Goal: Task Accomplishment & Management: Use online tool/utility

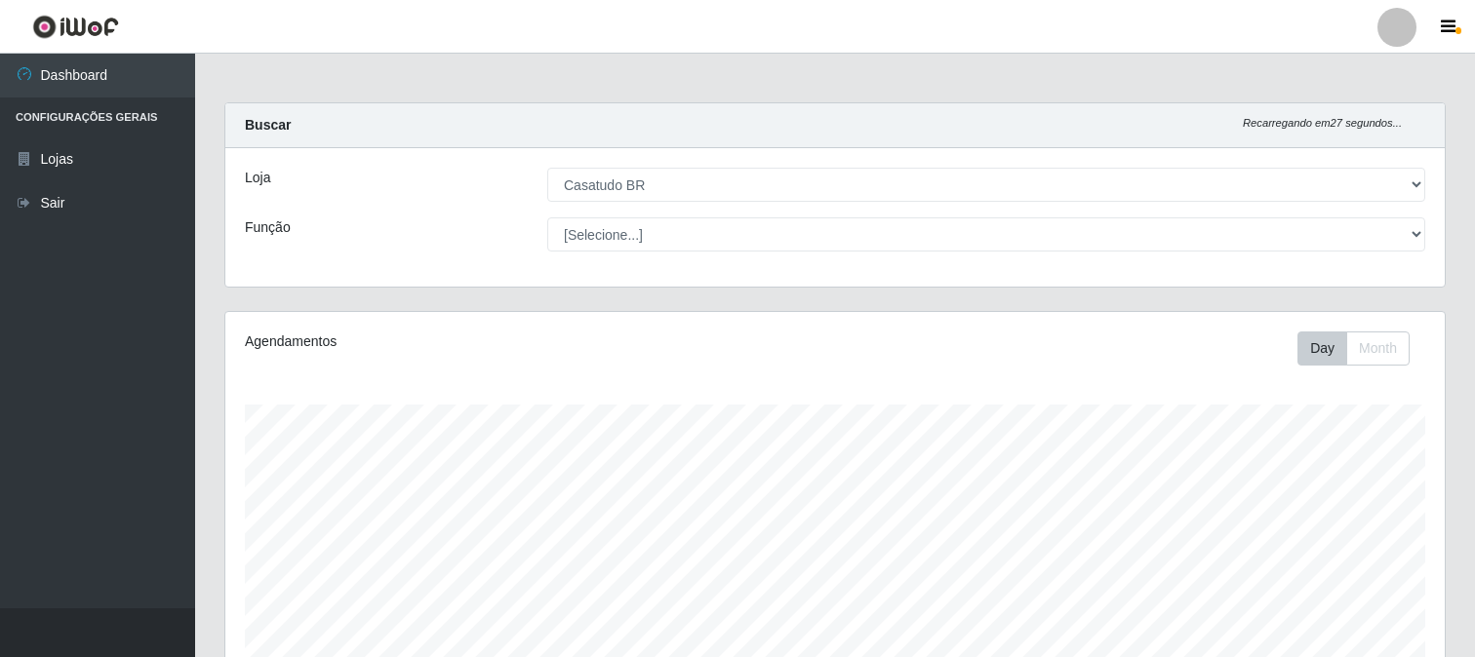
select select "197"
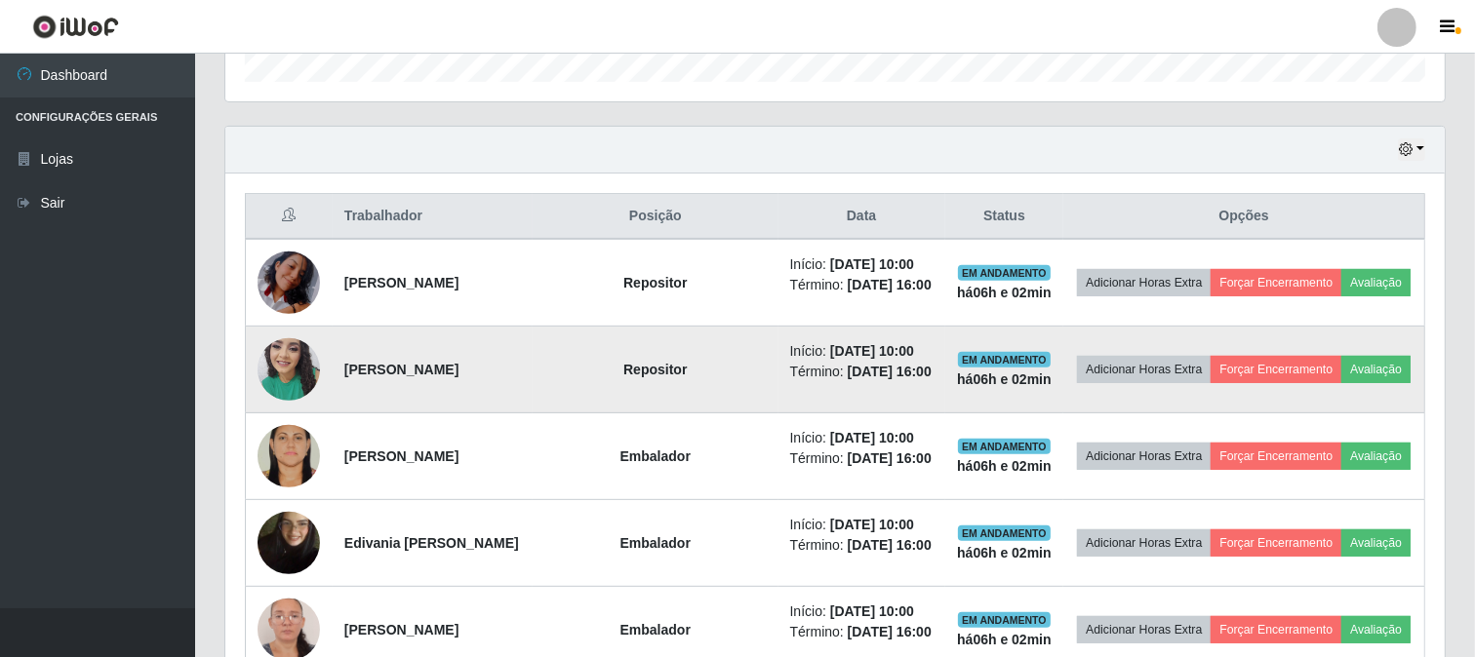
scroll to position [724, 0]
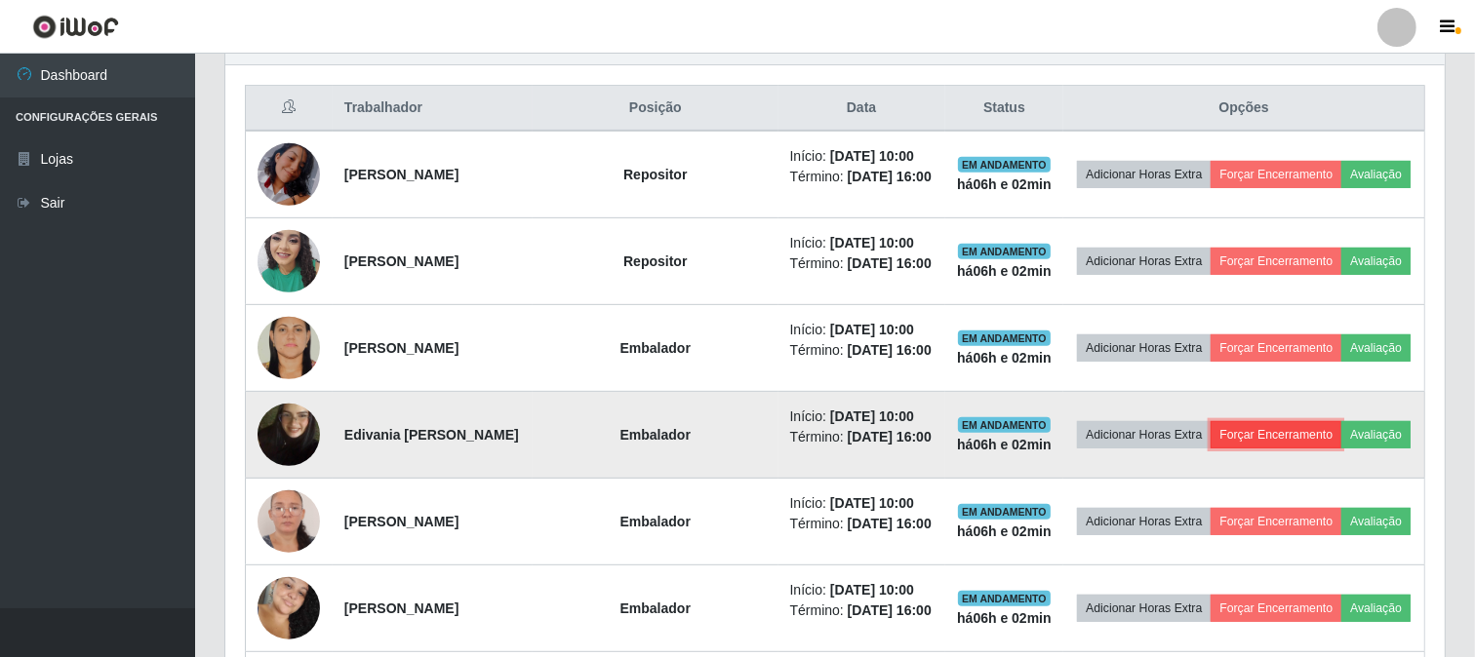
click at [1294, 439] on button "Forçar Encerramento" at bounding box center [1275, 434] width 131 height 27
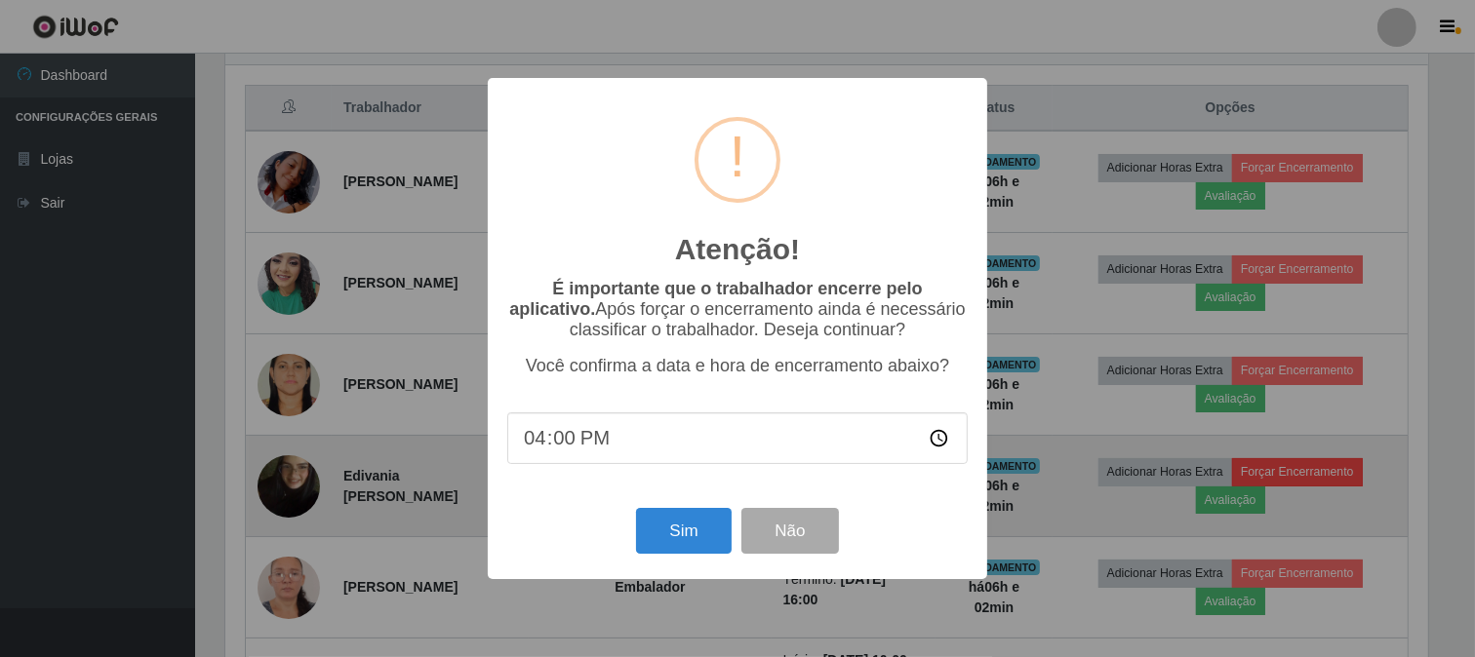
scroll to position [404, 1207]
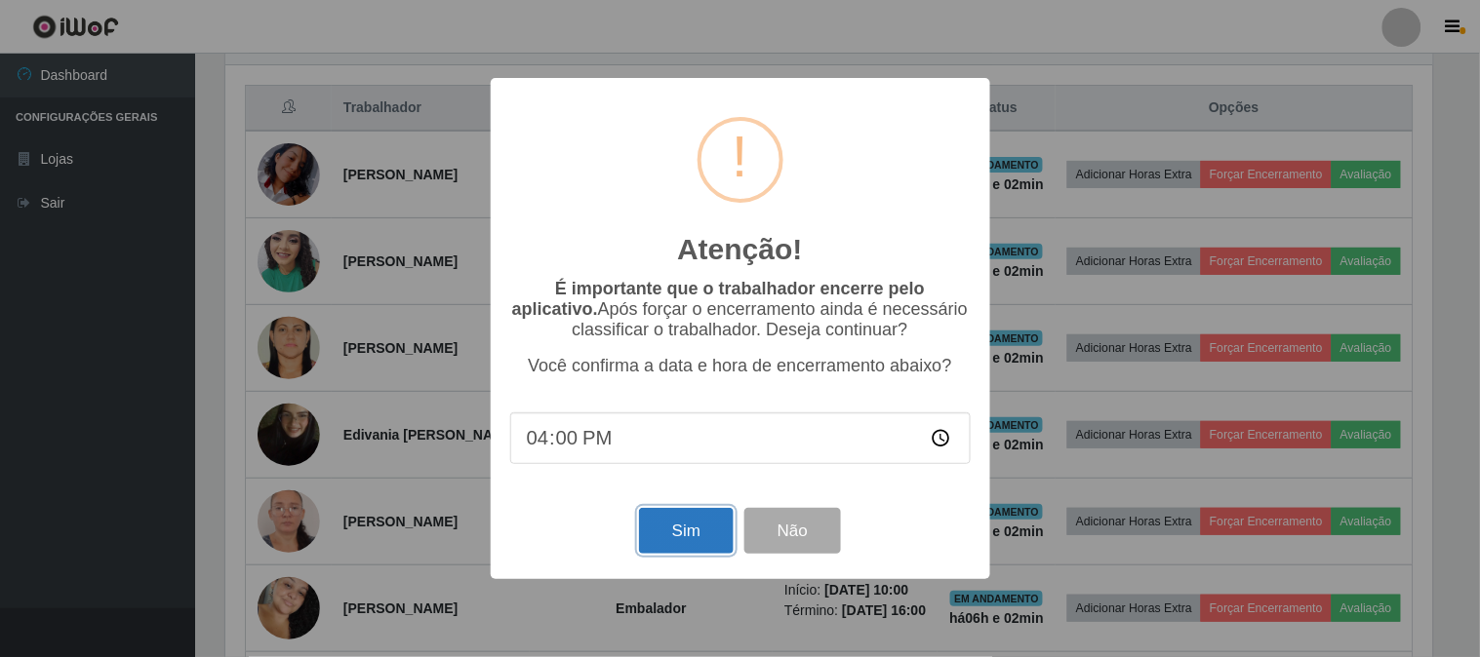
click at [685, 537] on button "Sim" at bounding box center [686, 531] width 95 height 46
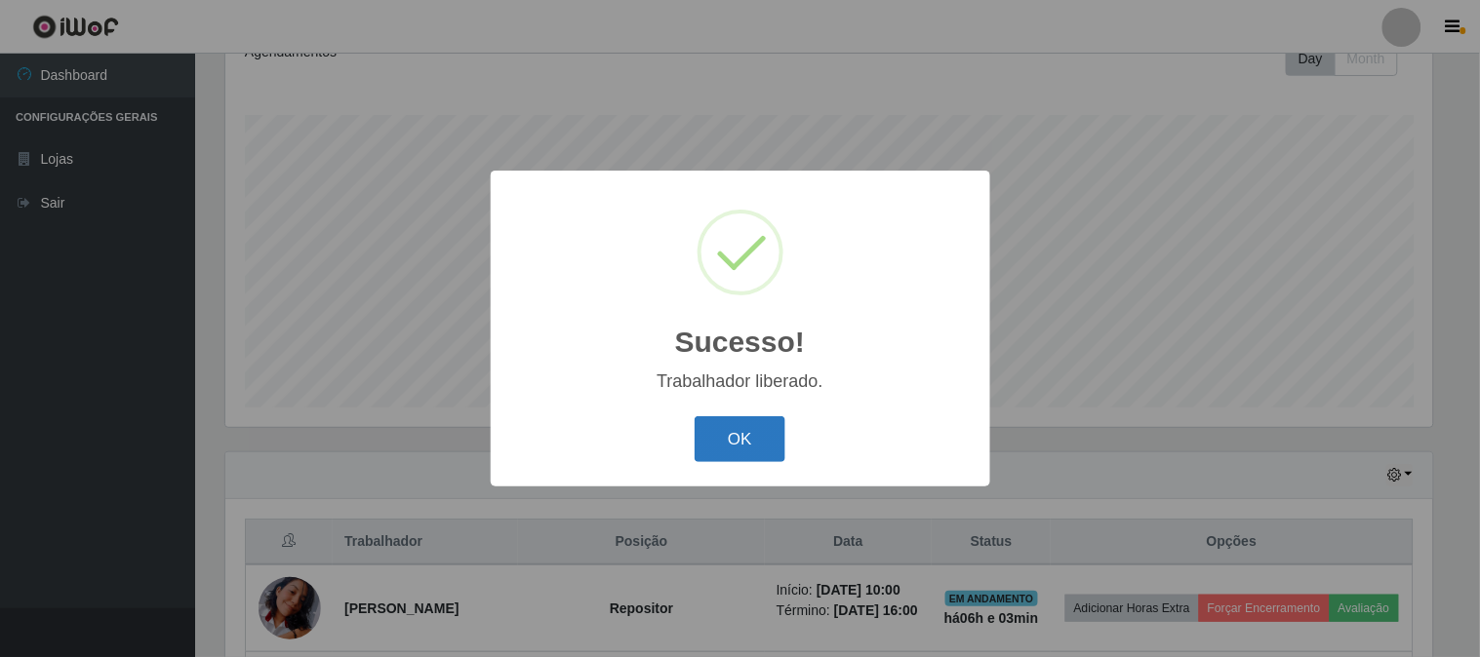
click at [775, 426] on button "OK" at bounding box center [739, 439] width 91 height 46
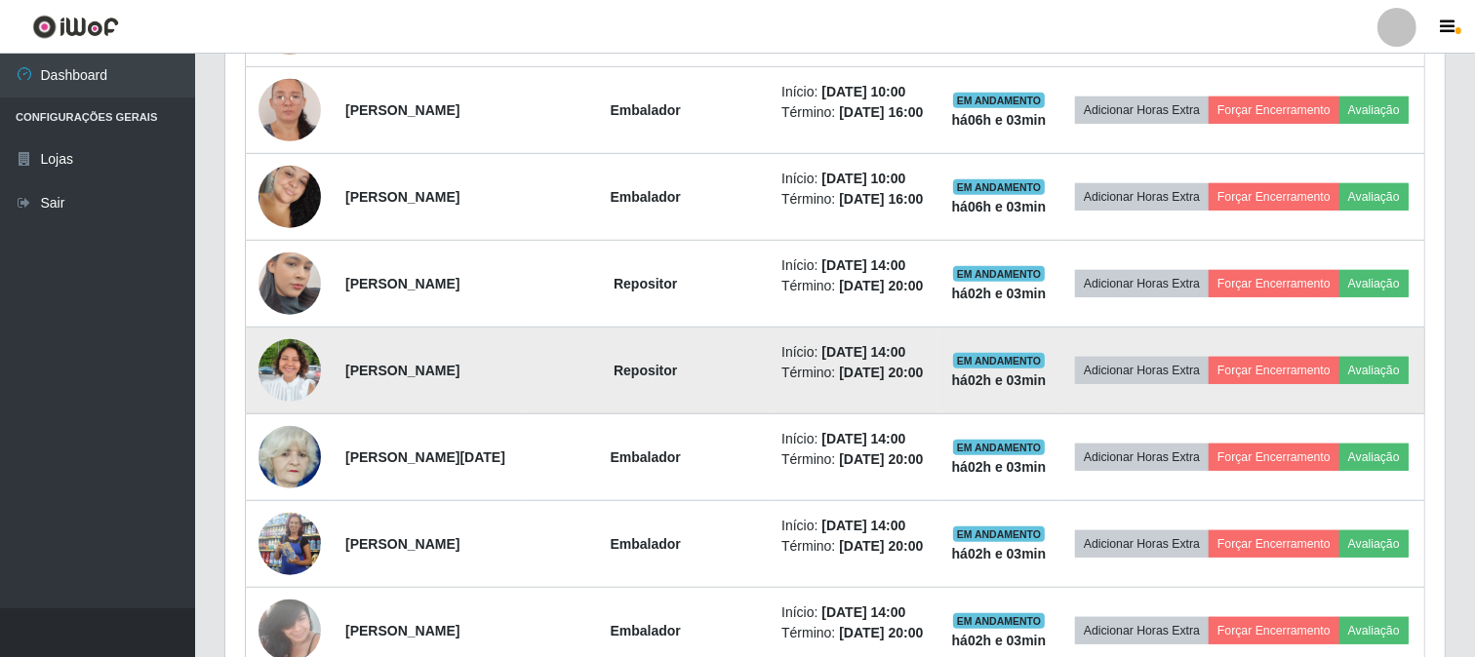
scroll to position [940, 0]
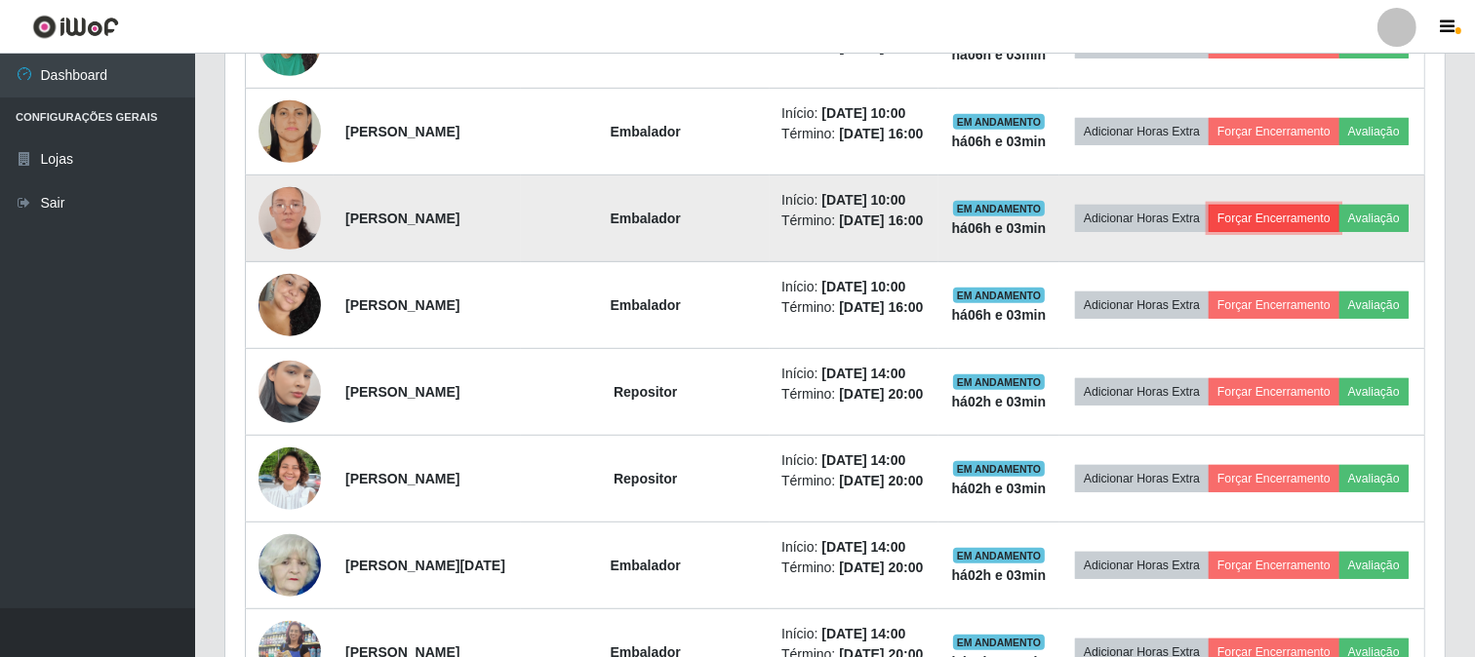
click at [1244, 218] on button "Forçar Encerramento" at bounding box center [1274, 218] width 131 height 27
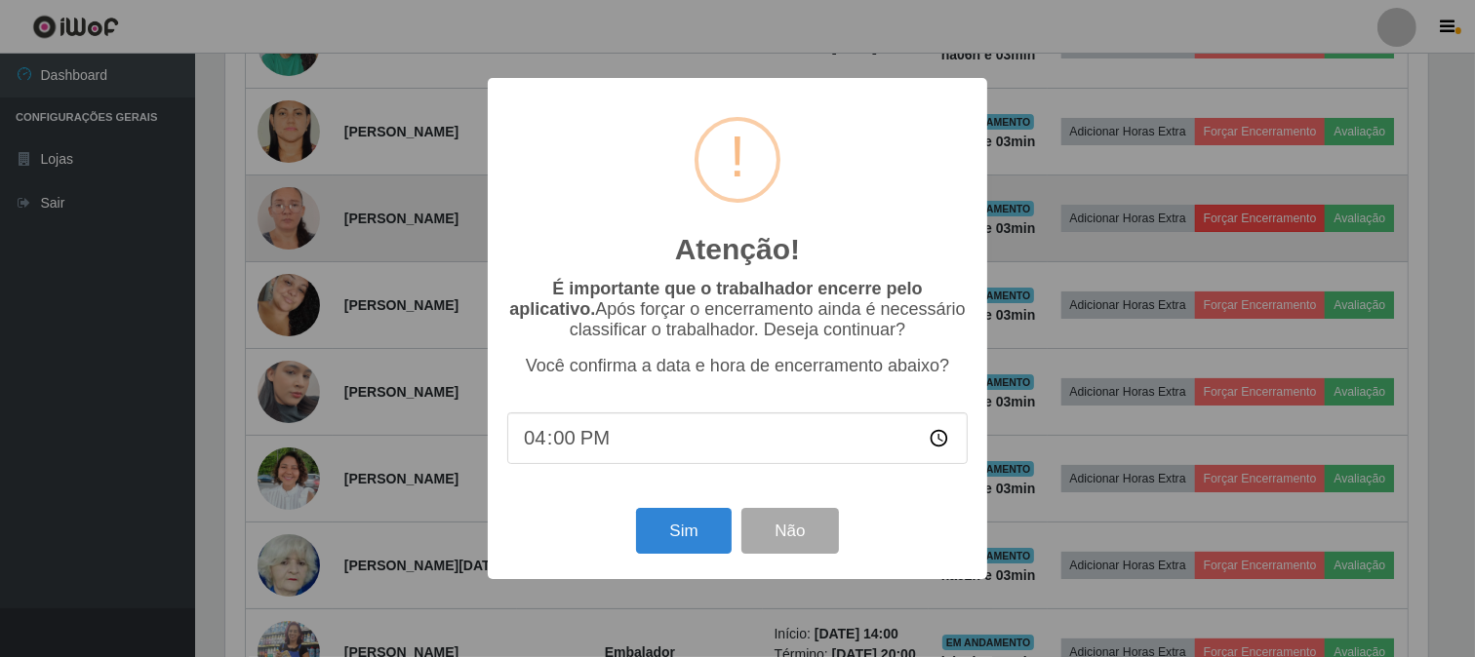
scroll to position [404, 1207]
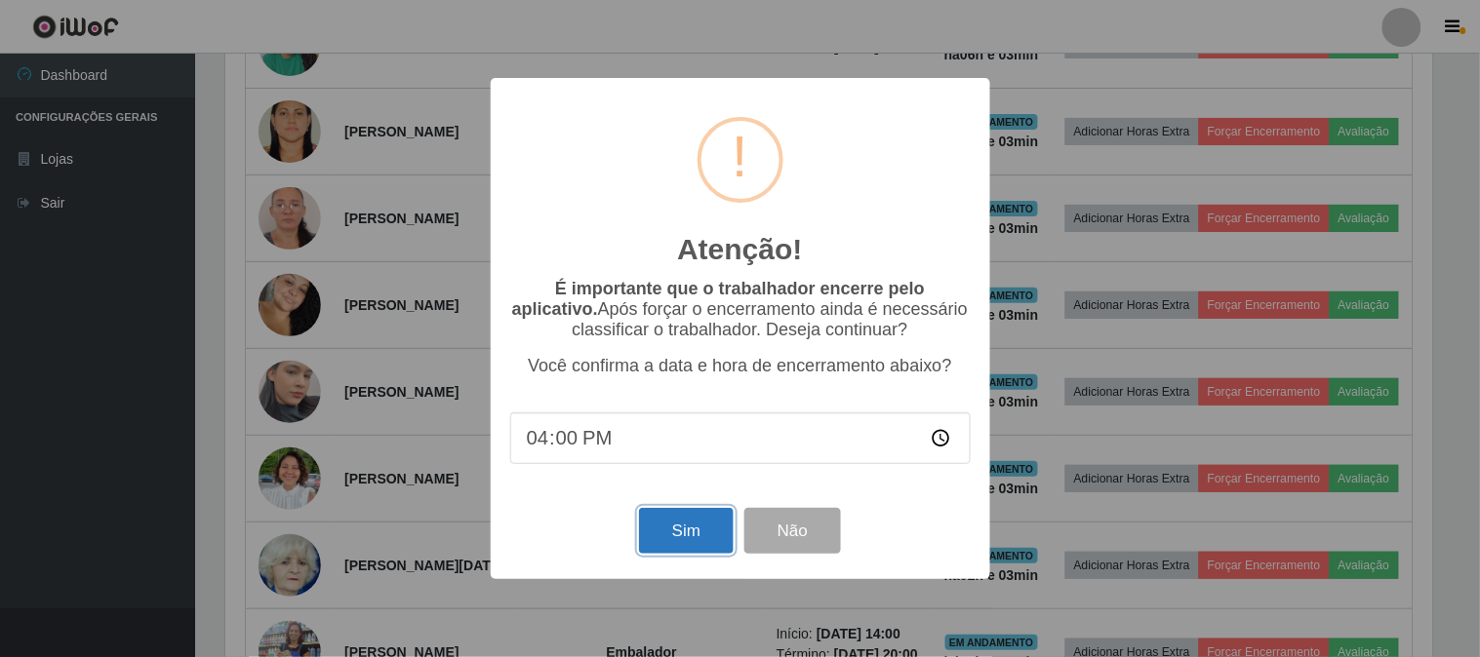
click at [685, 532] on button "Sim" at bounding box center [686, 531] width 95 height 46
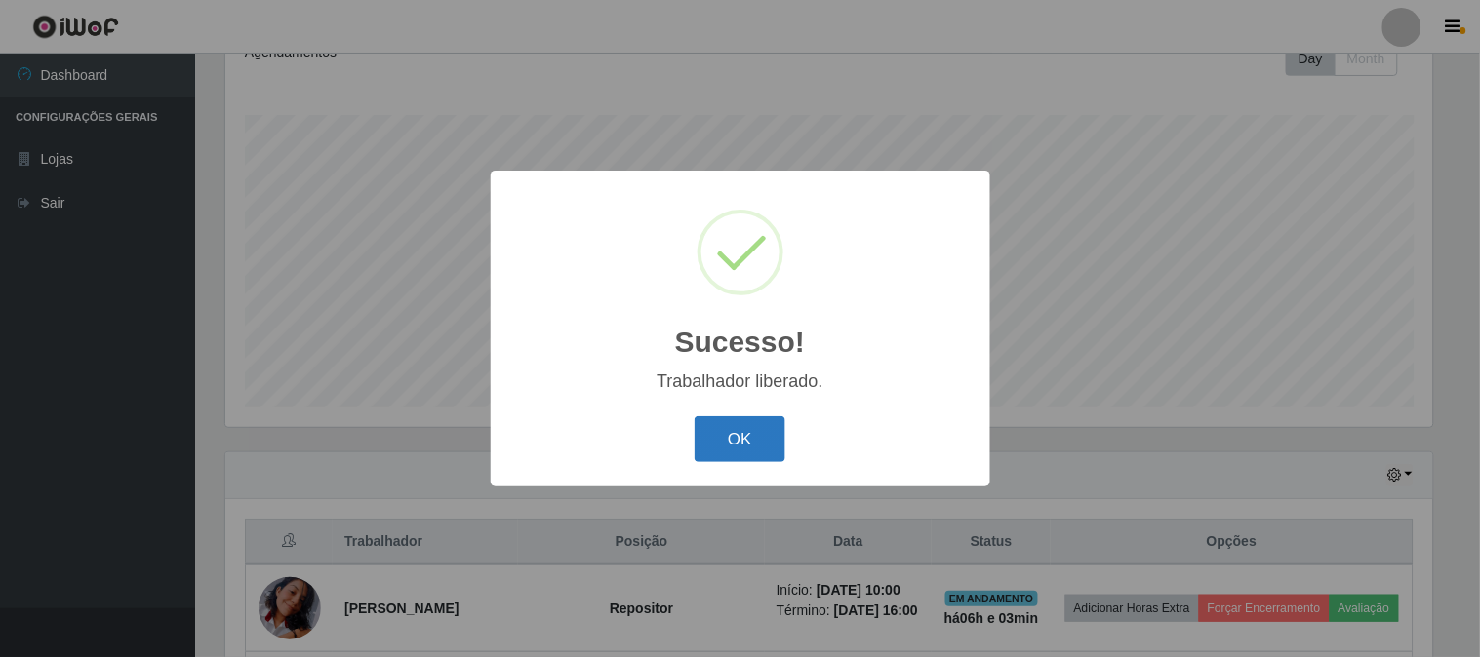
click at [741, 420] on button "OK" at bounding box center [739, 439] width 91 height 46
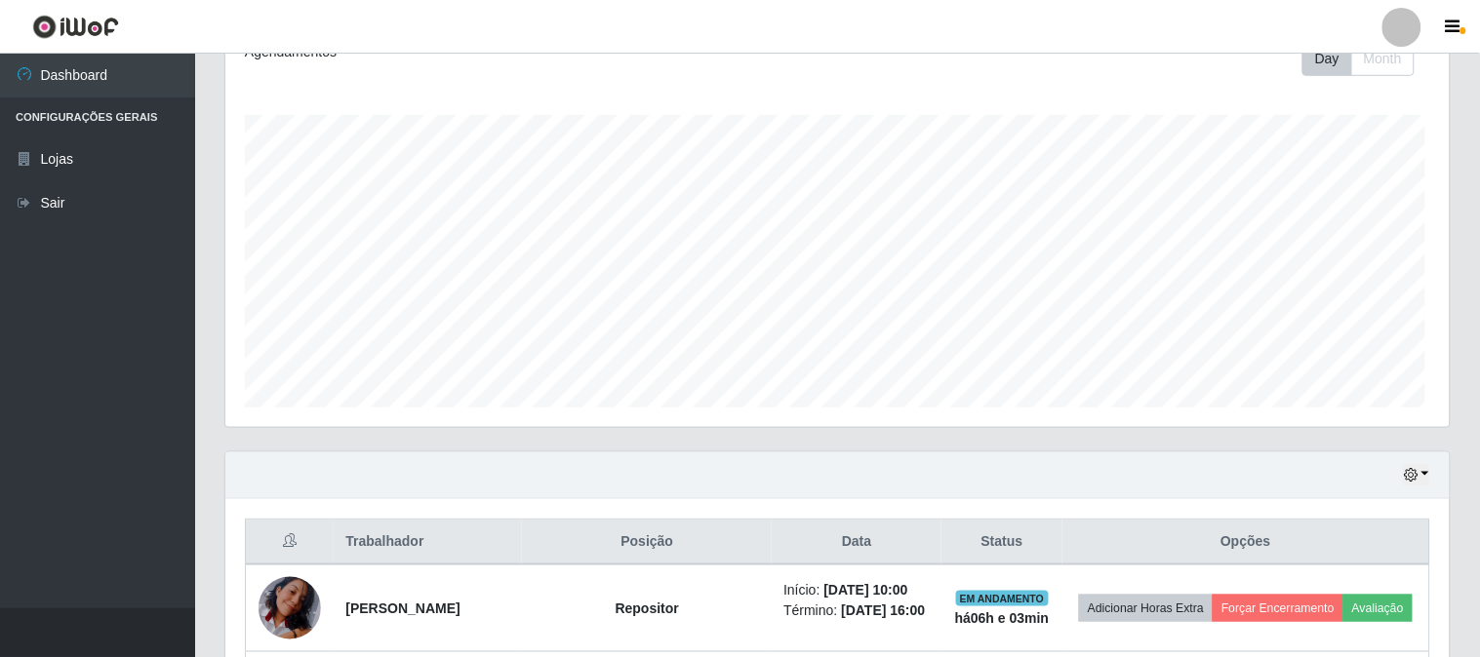
scroll to position [404, 1219]
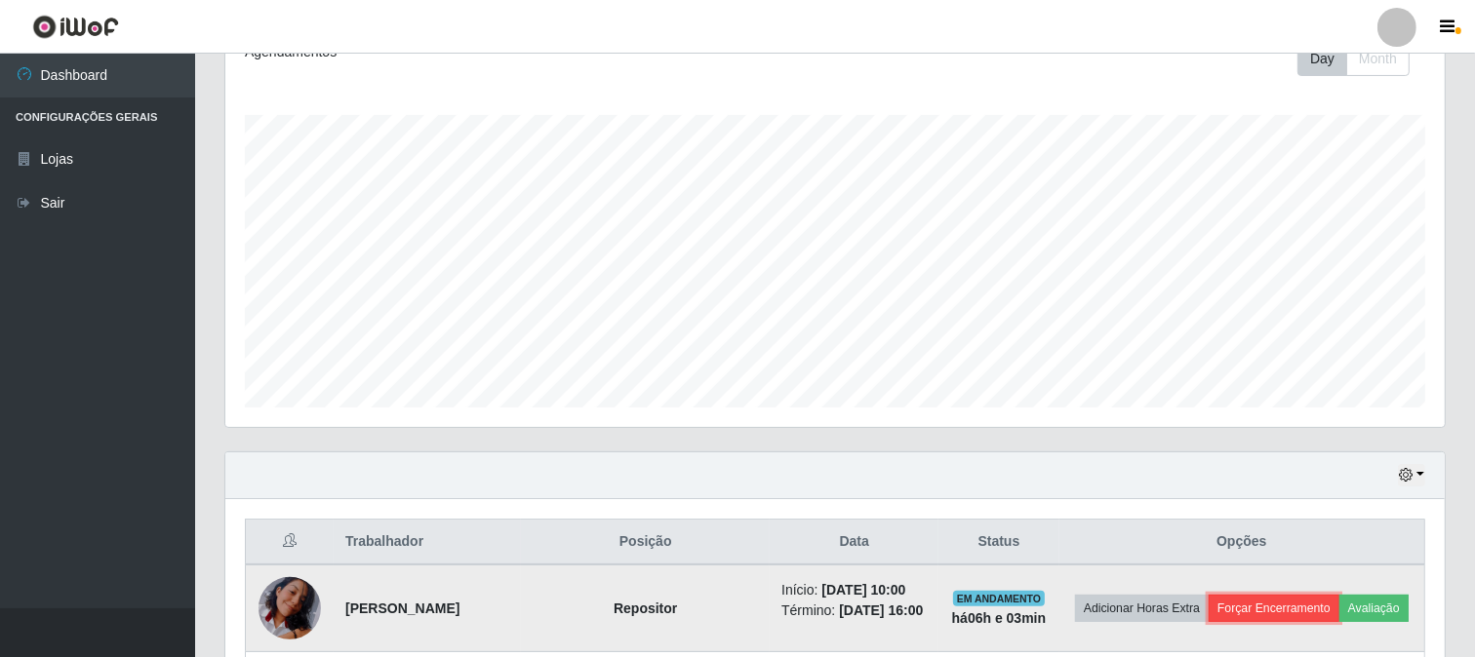
click at [1249, 611] on button "Forçar Encerramento" at bounding box center [1274, 608] width 131 height 27
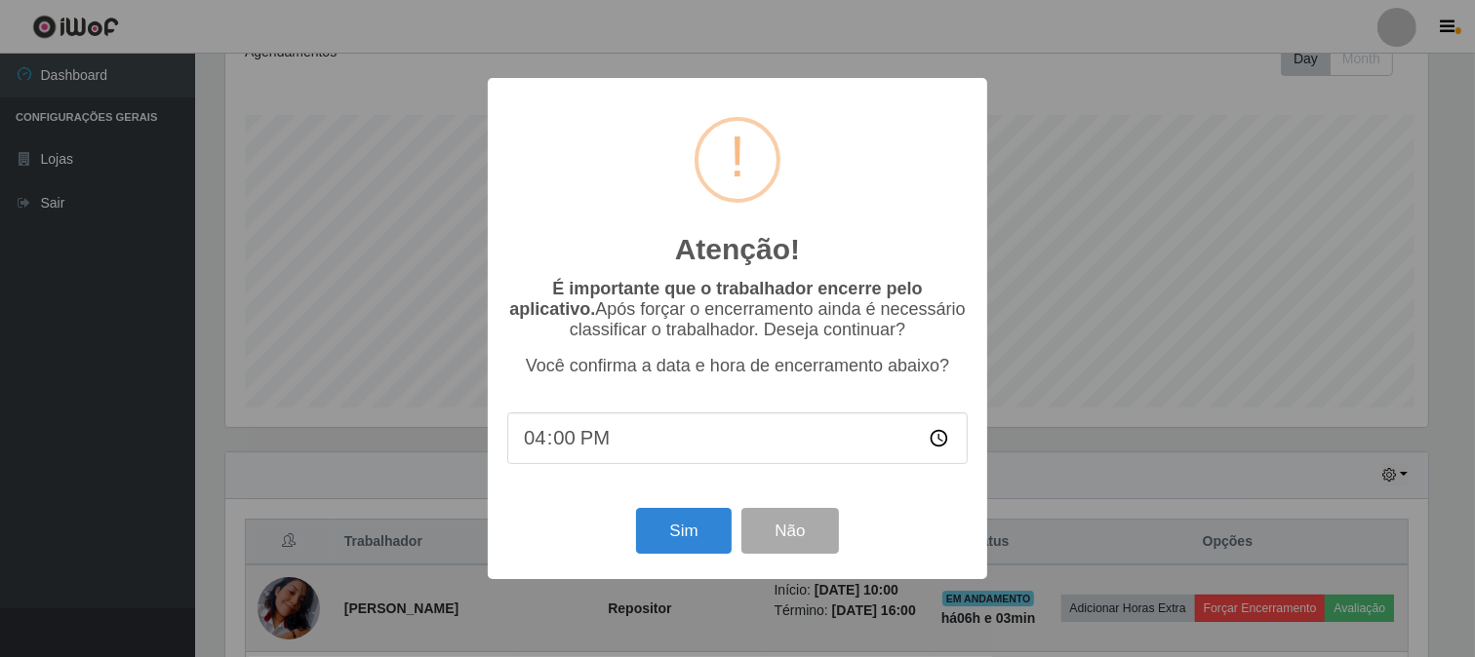
scroll to position [404, 1207]
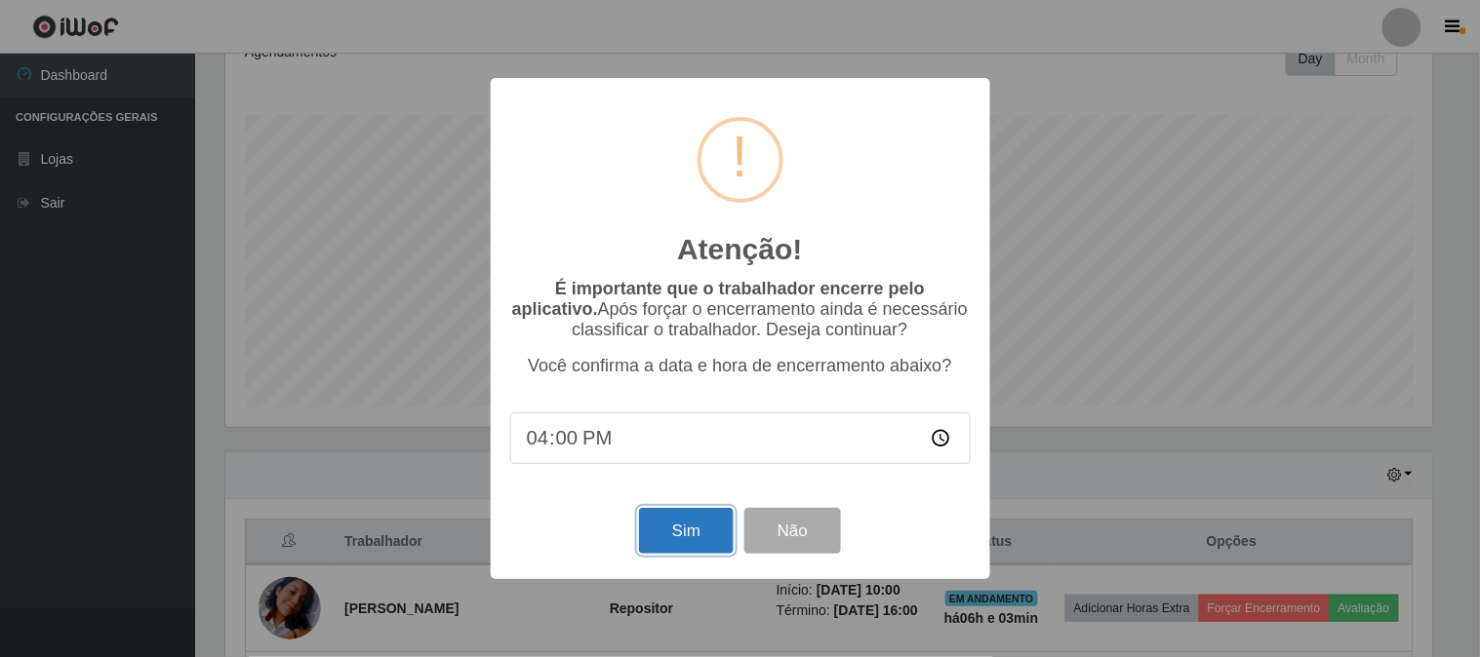
click at [688, 531] on button "Sim" at bounding box center [686, 531] width 95 height 46
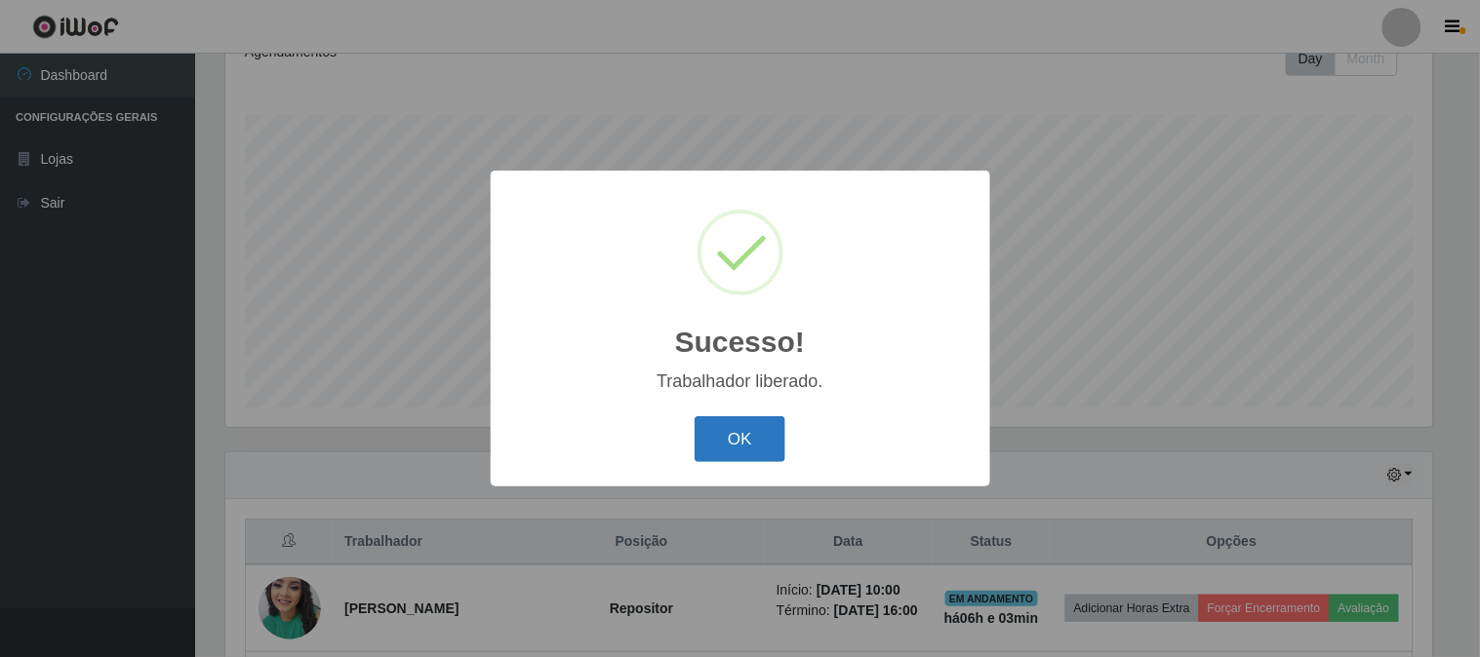
click at [754, 437] on button "OK" at bounding box center [739, 439] width 91 height 46
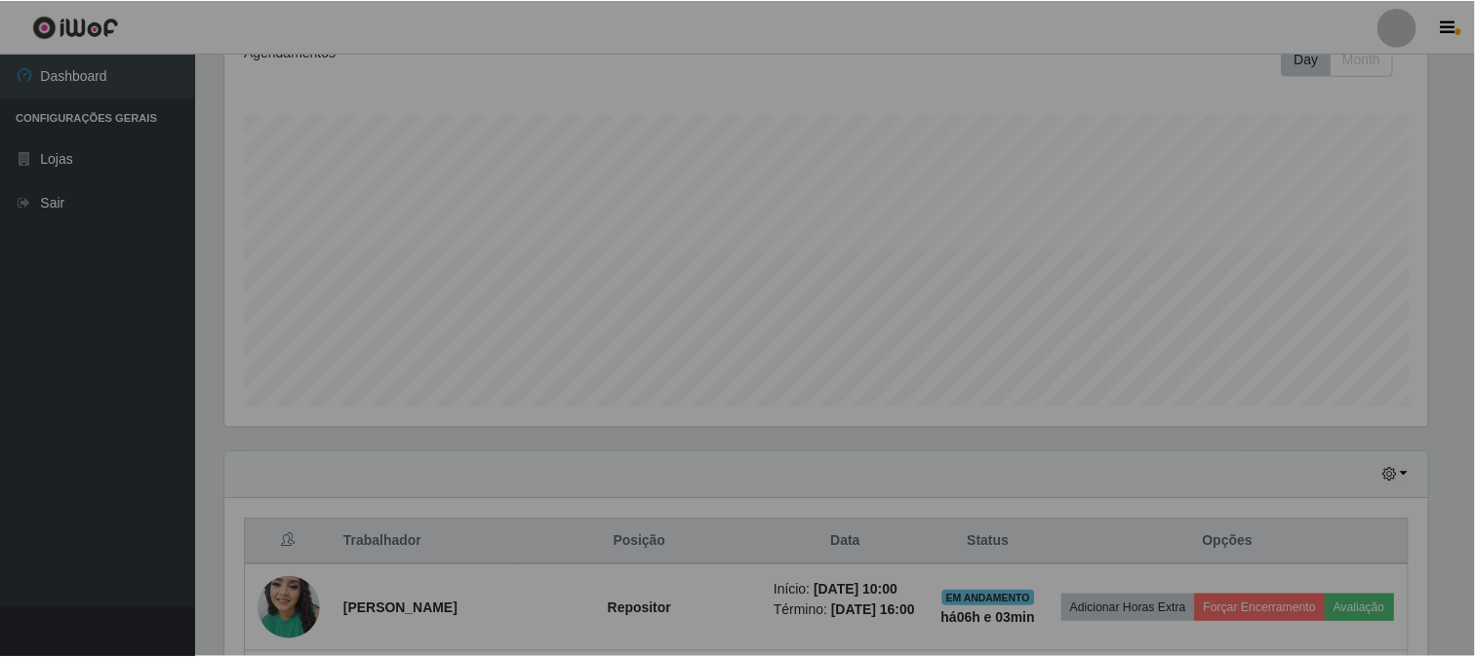
scroll to position [0, 0]
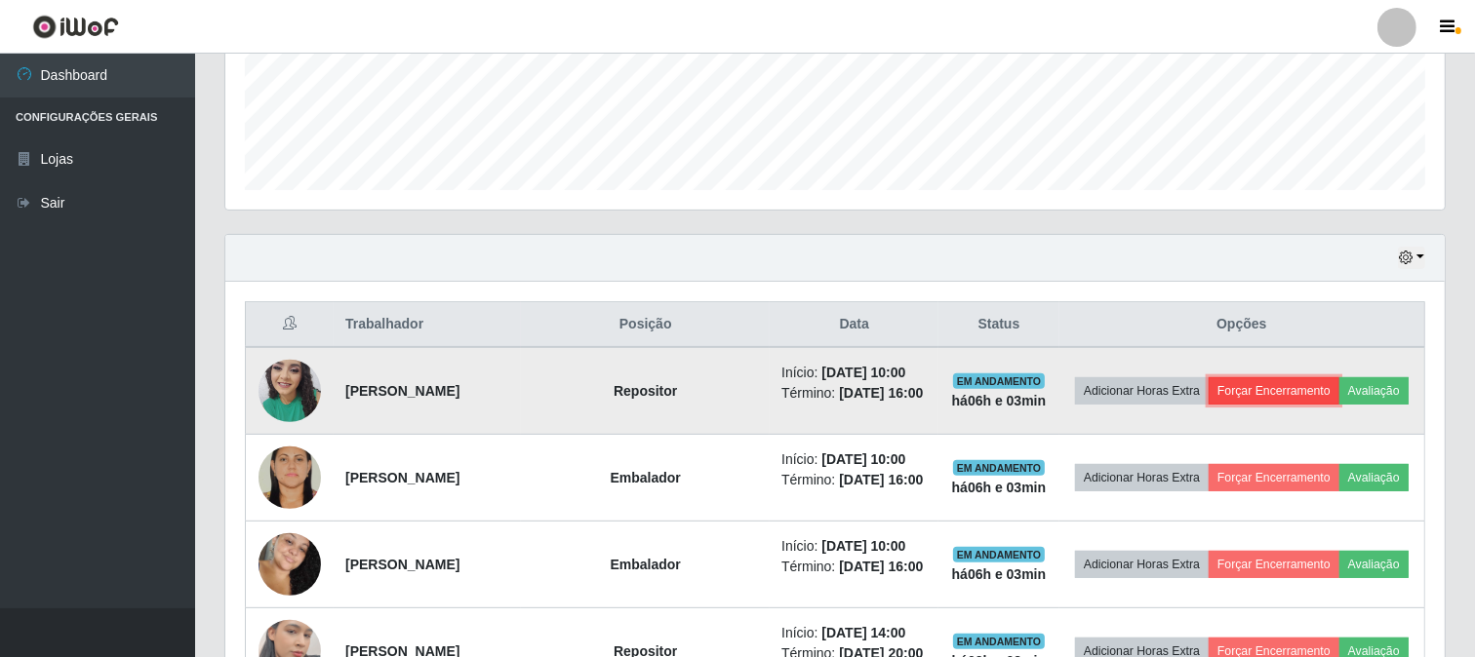
click at [1304, 392] on button "Forçar Encerramento" at bounding box center [1274, 390] width 131 height 27
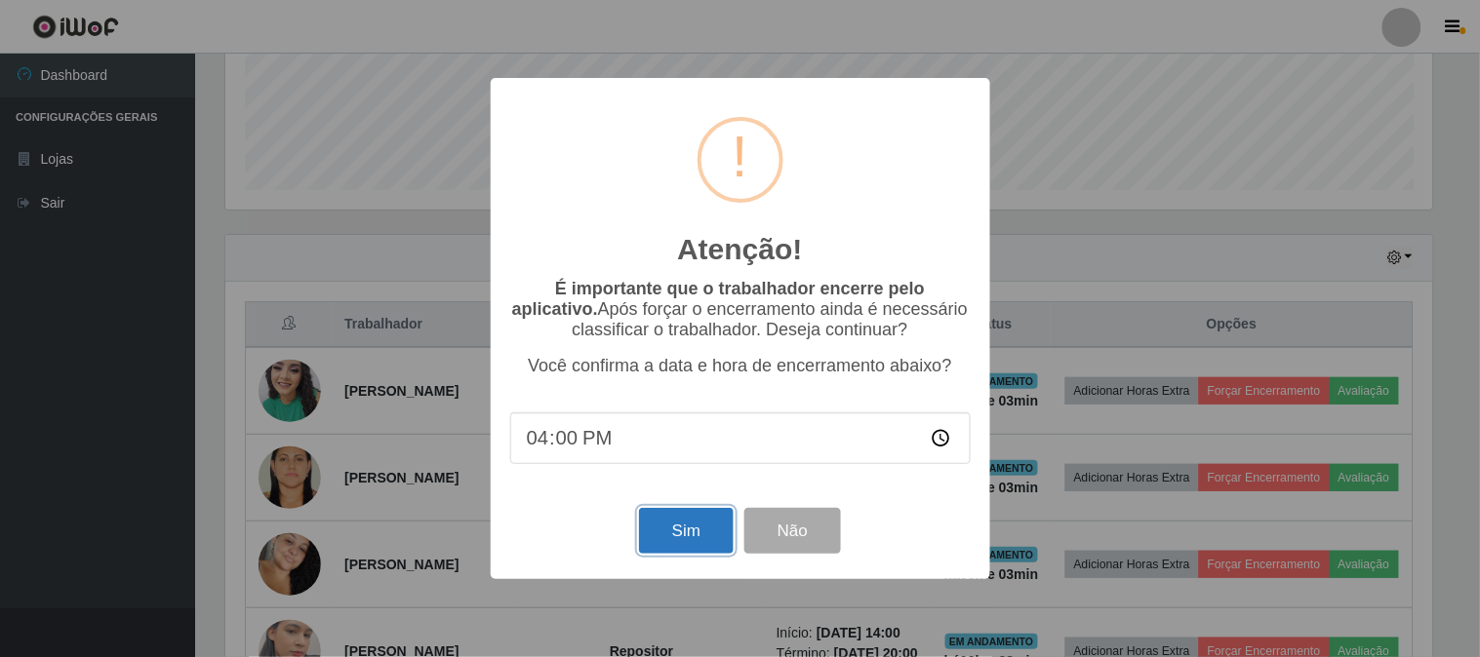
click at [678, 541] on button "Sim" at bounding box center [686, 531] width 95 height 46
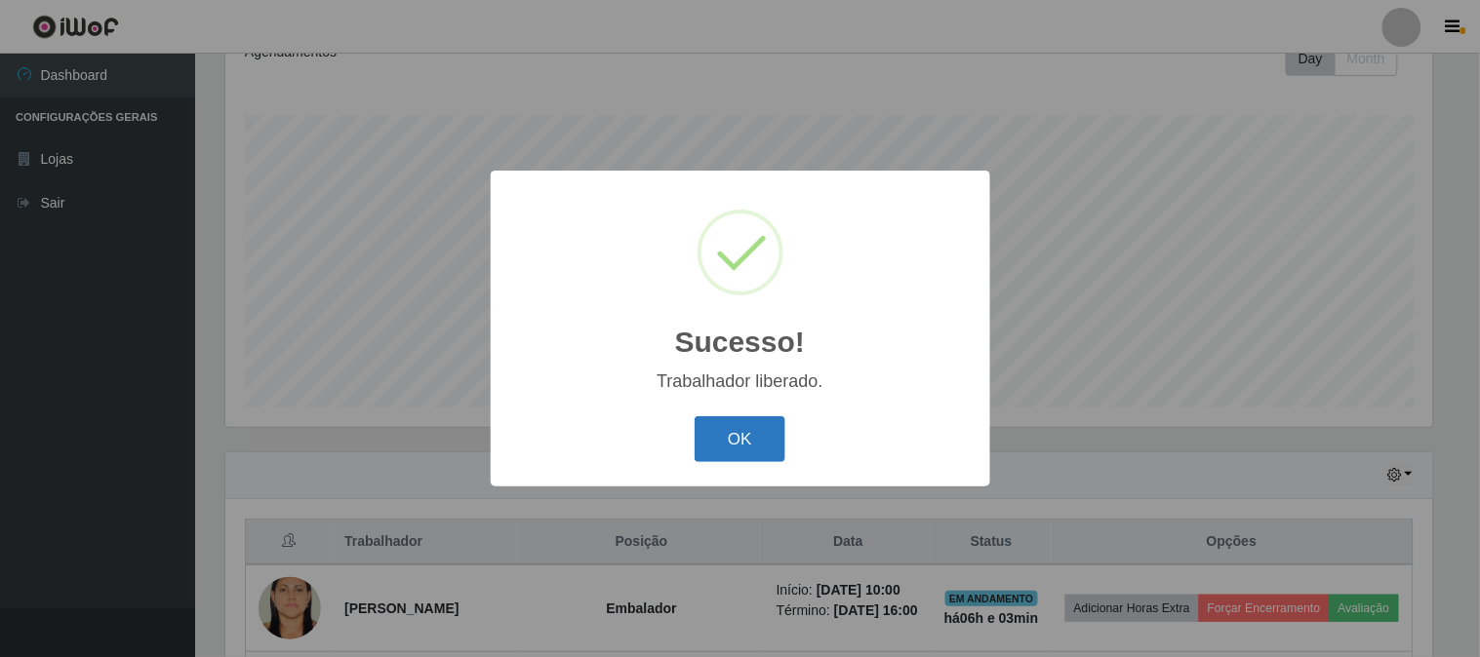
click at [727, 429] on button "OK" at bounding box center [739, 439] width 91 height 46
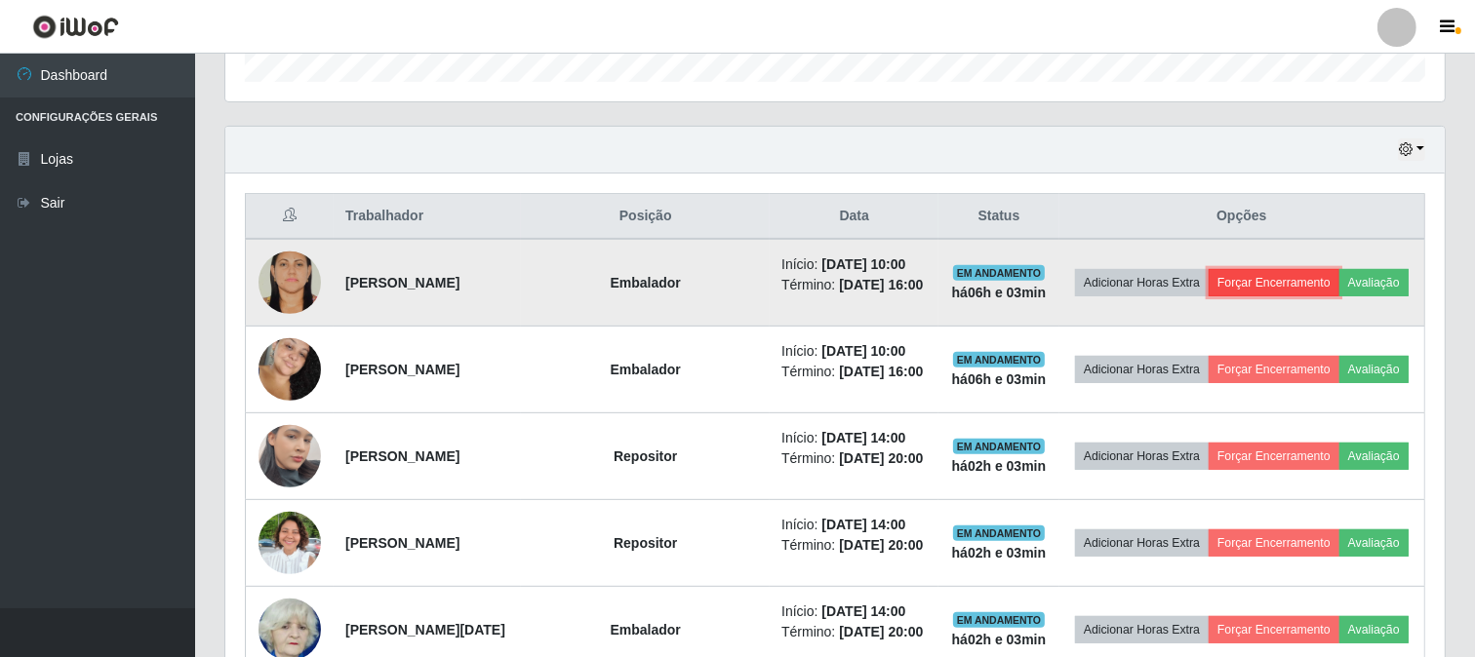
click at [1265, 280] on button "Forçar Encerramento" at bounding box center [1274, 282] width 131 height 27
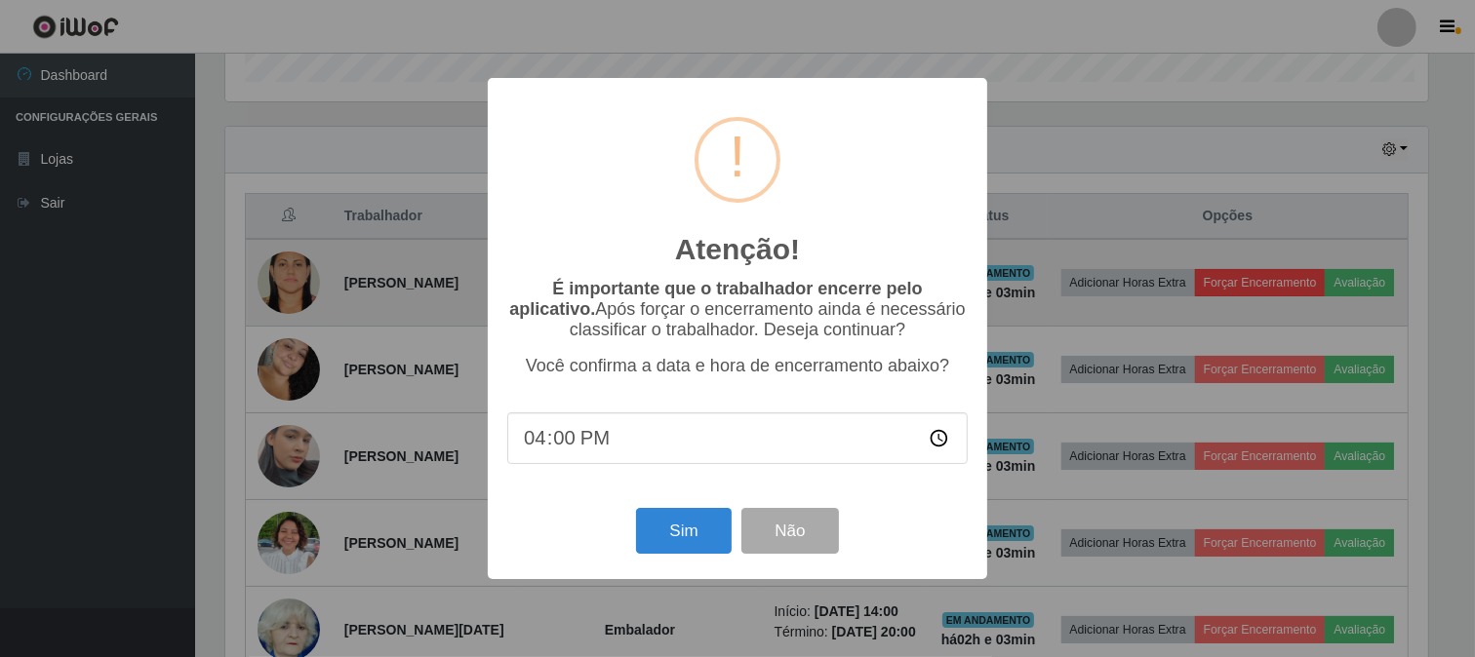
scroll to position [404, 1207]
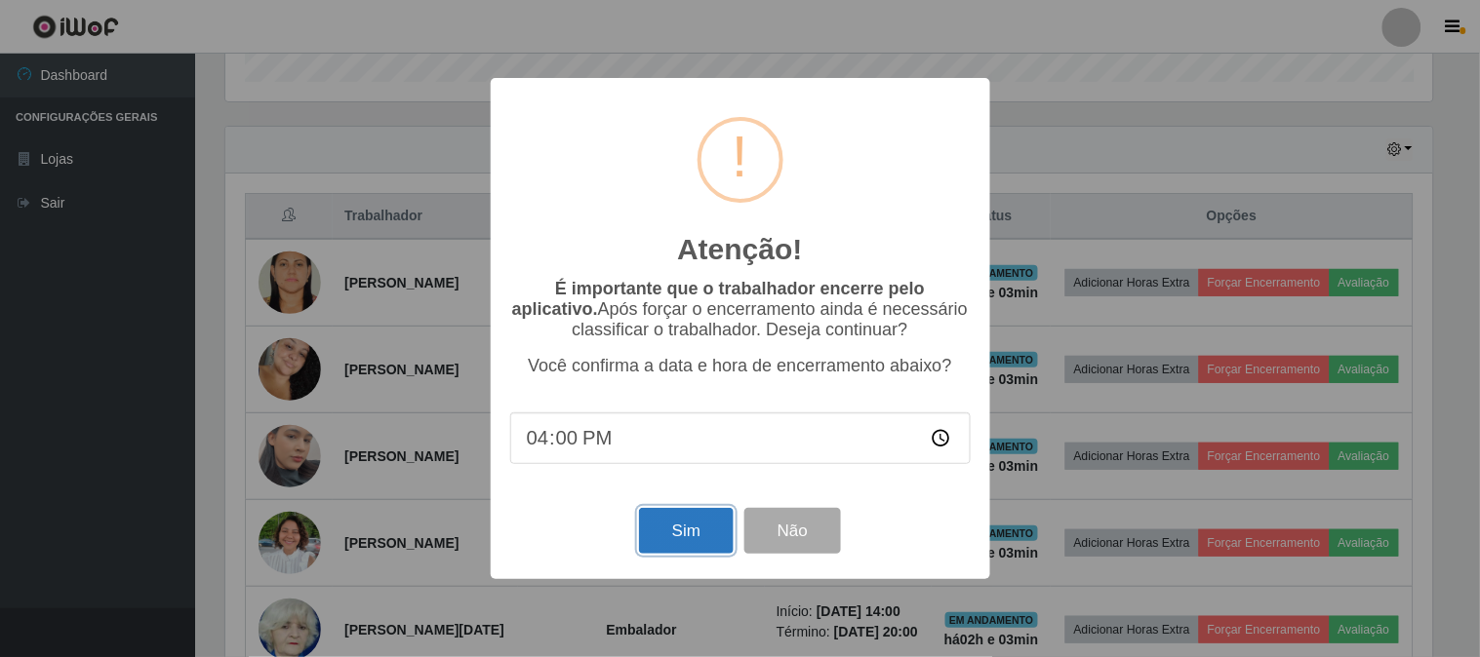
click at [708, 522] on button "Sim" at bounding box center [686, 531] width 95 height 46
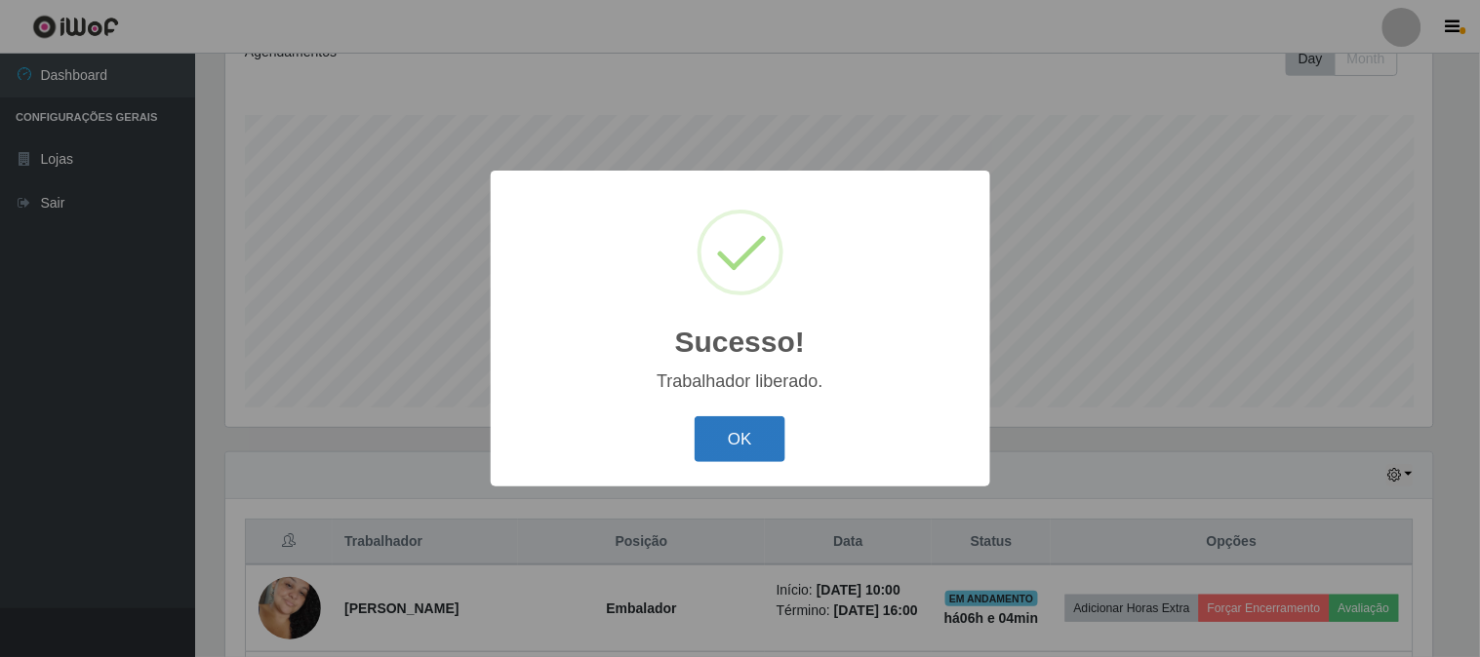
click at [752, 419] on button "OK" at bounding box center [739, 439] width 91 height 46
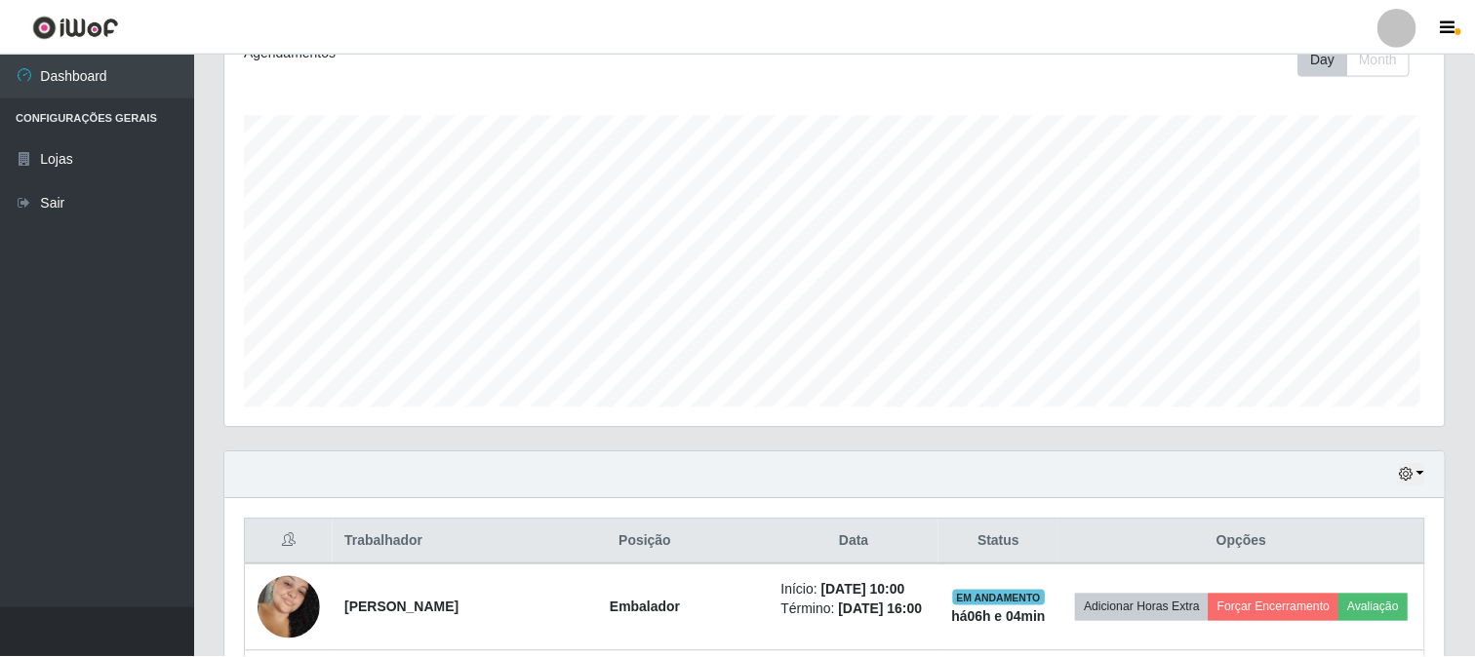
scroll to position [974987, 974173]
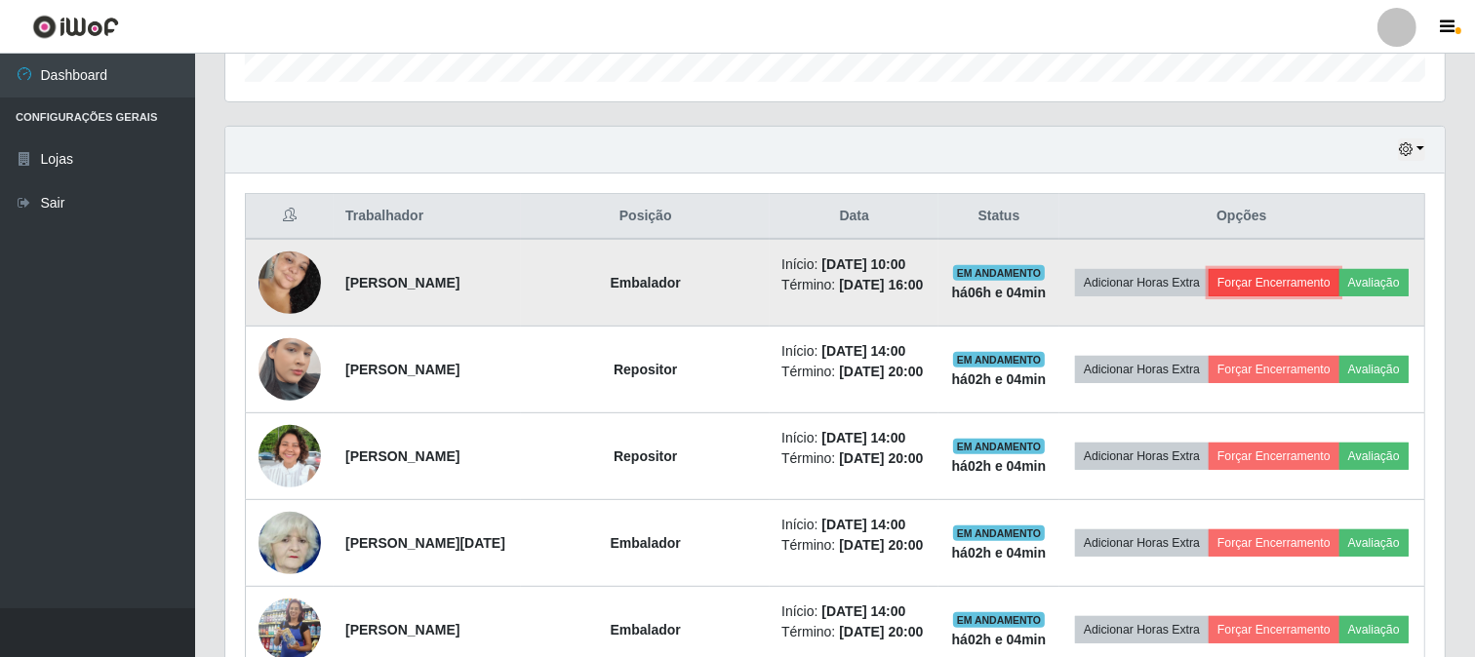
click at [1269, 284] on button "Forçar Encerramento" at bounding box center [1274, 282] width 131 height 27
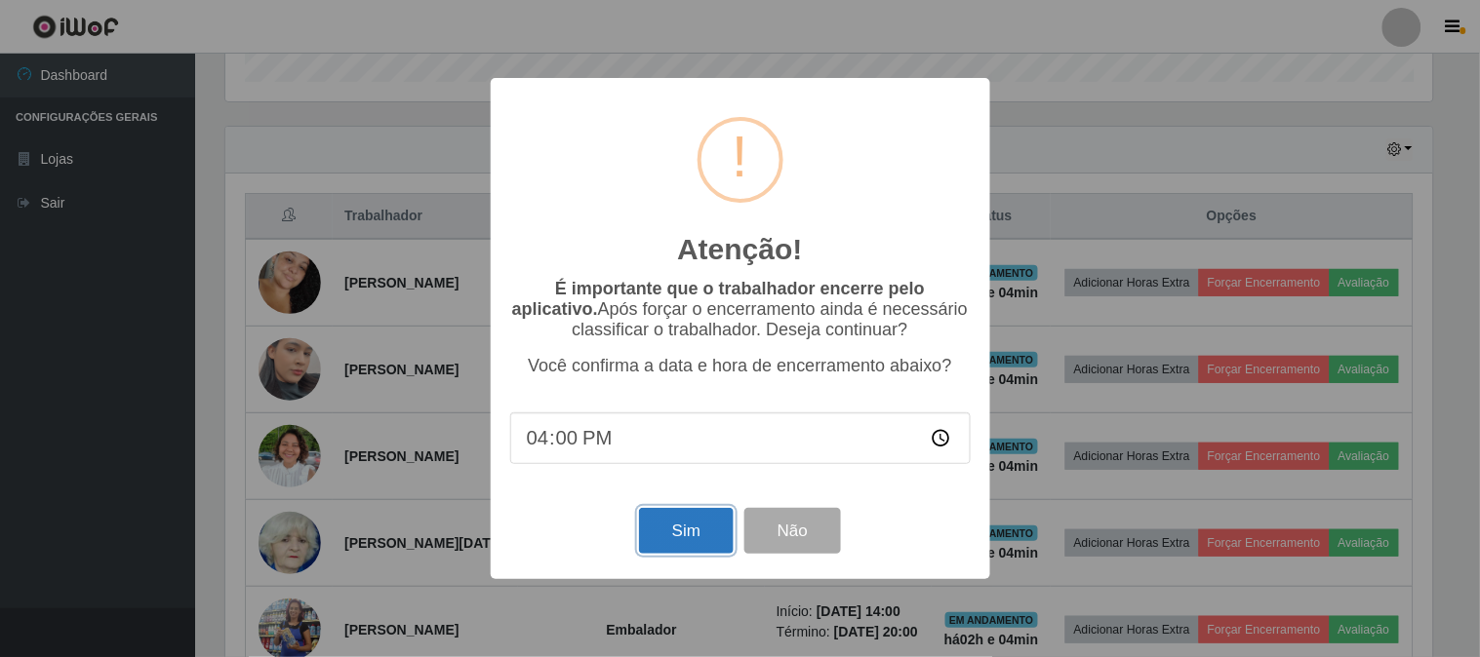
click at [684, 533] on button "Sim" at bounding box center [686, 531] width 95 height 46
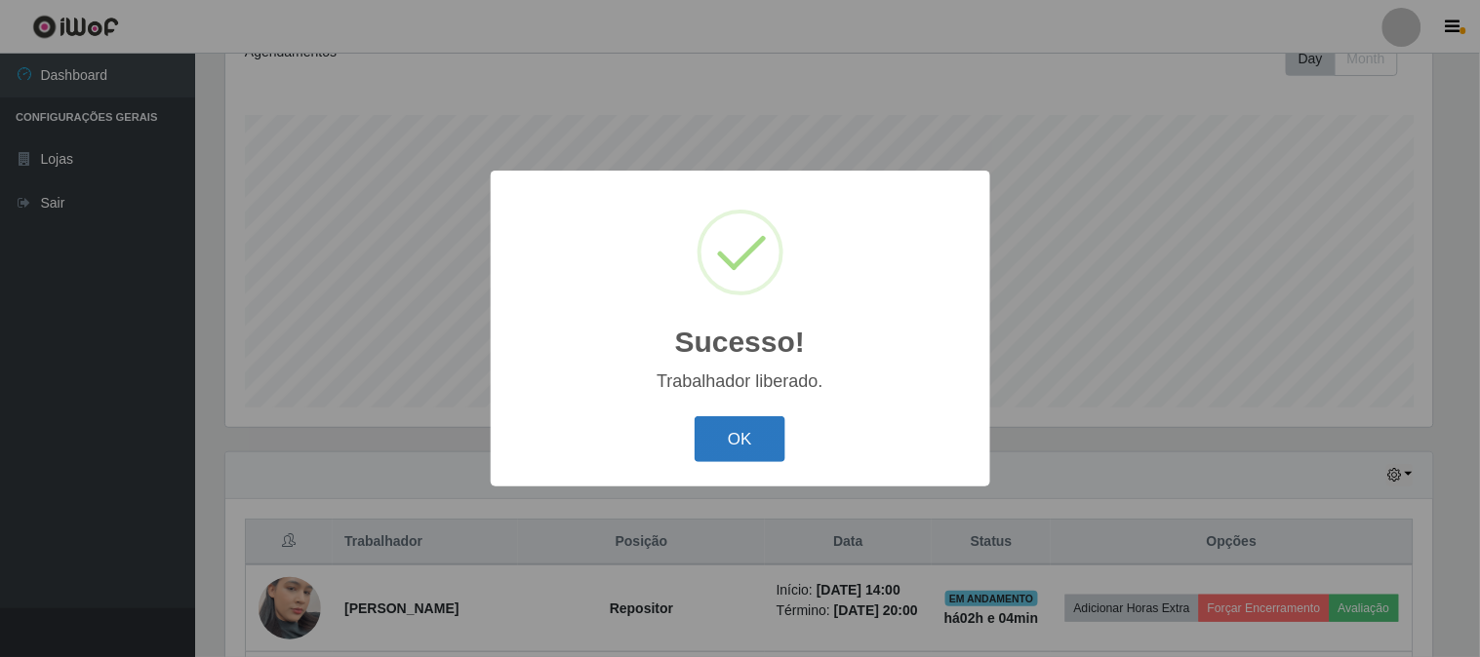
click at [757, 439] on button "OK" at bounding box center [739, 439] width 91 height 46
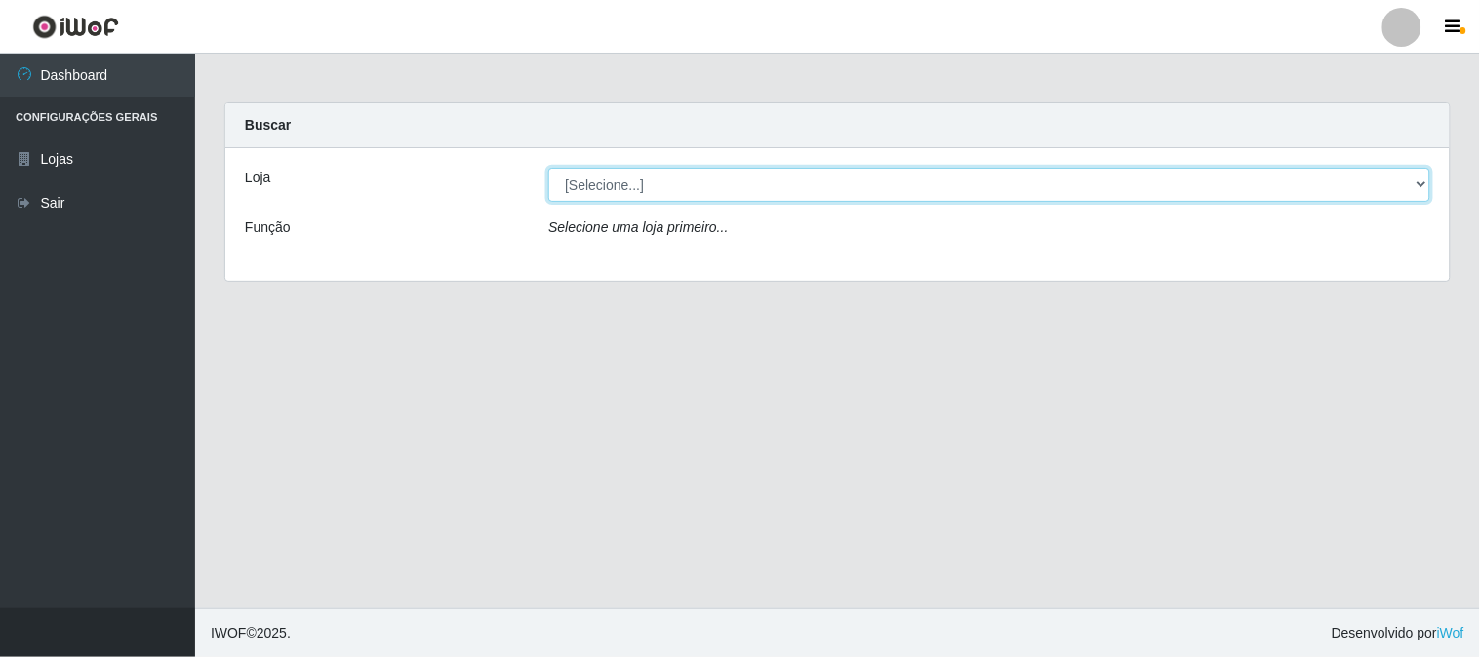
drag, startPoint x: 785, startPoint y: 170, endPoint x: 773, endPoint y: 190, distance: 23.6
click at [785, 173] on select "[Selecione...] Casatudo BR" at bounding box center [989, 185] width 882 height 34
click at [548, 168] on select "[Selecione...] Casatudo BR" at bounding box center [989, 185] width 882 height 34
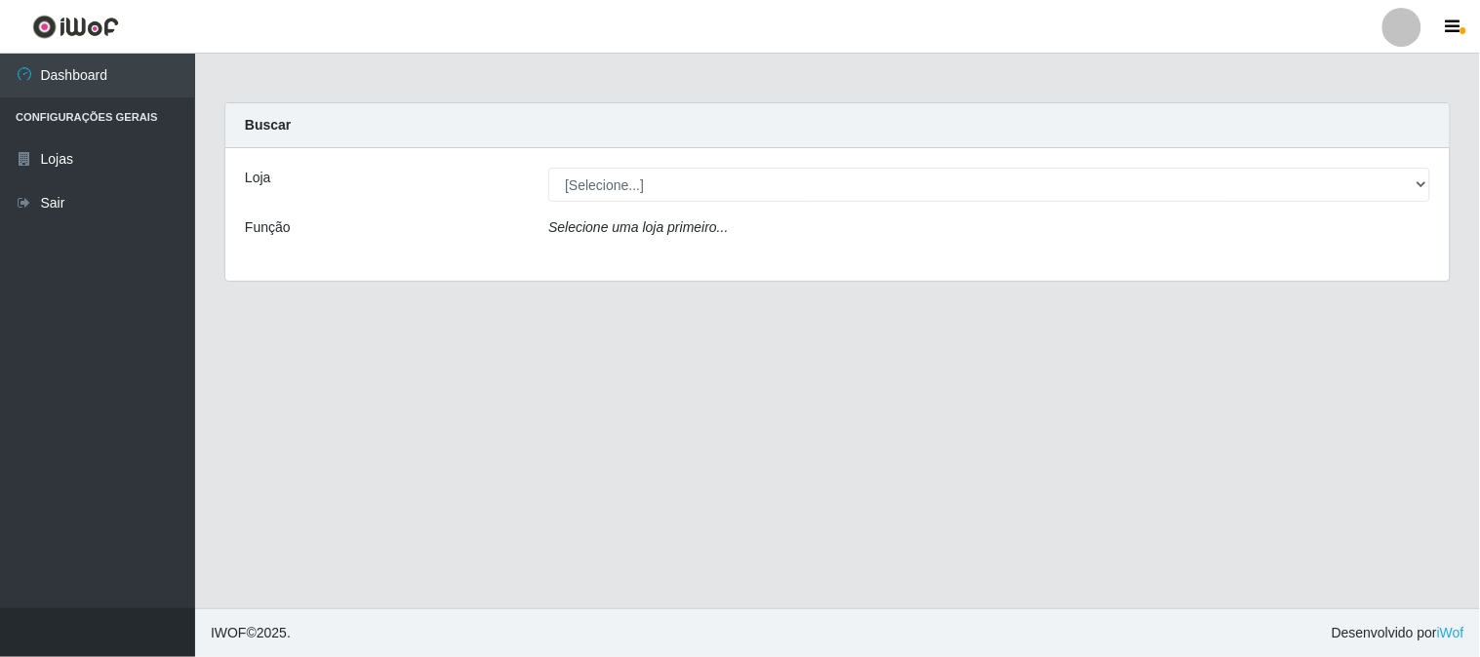
click at [751, 232] on div "Selecione uma loja primeiro..." at bounding box center [989, 232] width 911 height 28
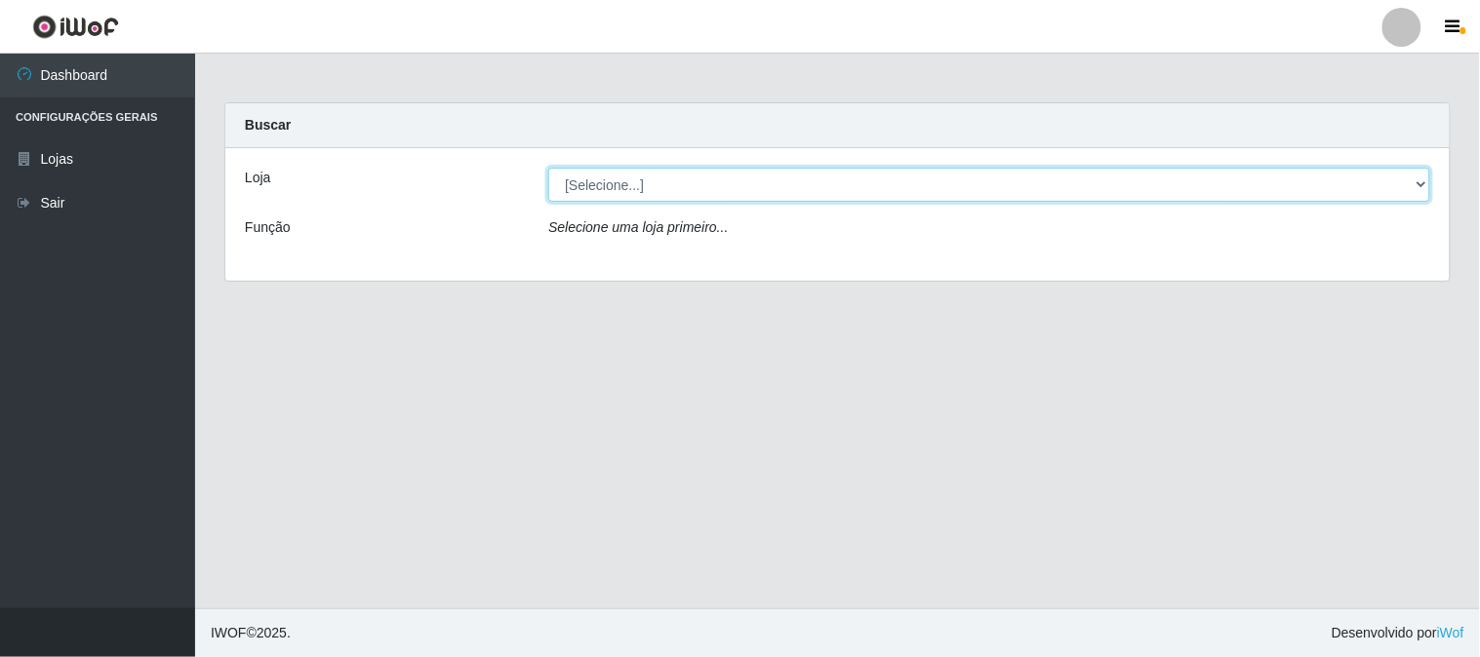
click at [733, 173] on select "[Selecione...] Casatudo BR" at bounding box center [989, 185] width 882 height 34
select select "197"
click at [548, 168] on select "[Selecione...] Casatudo BR" at bounding box center [989, 185] width 882 height 34
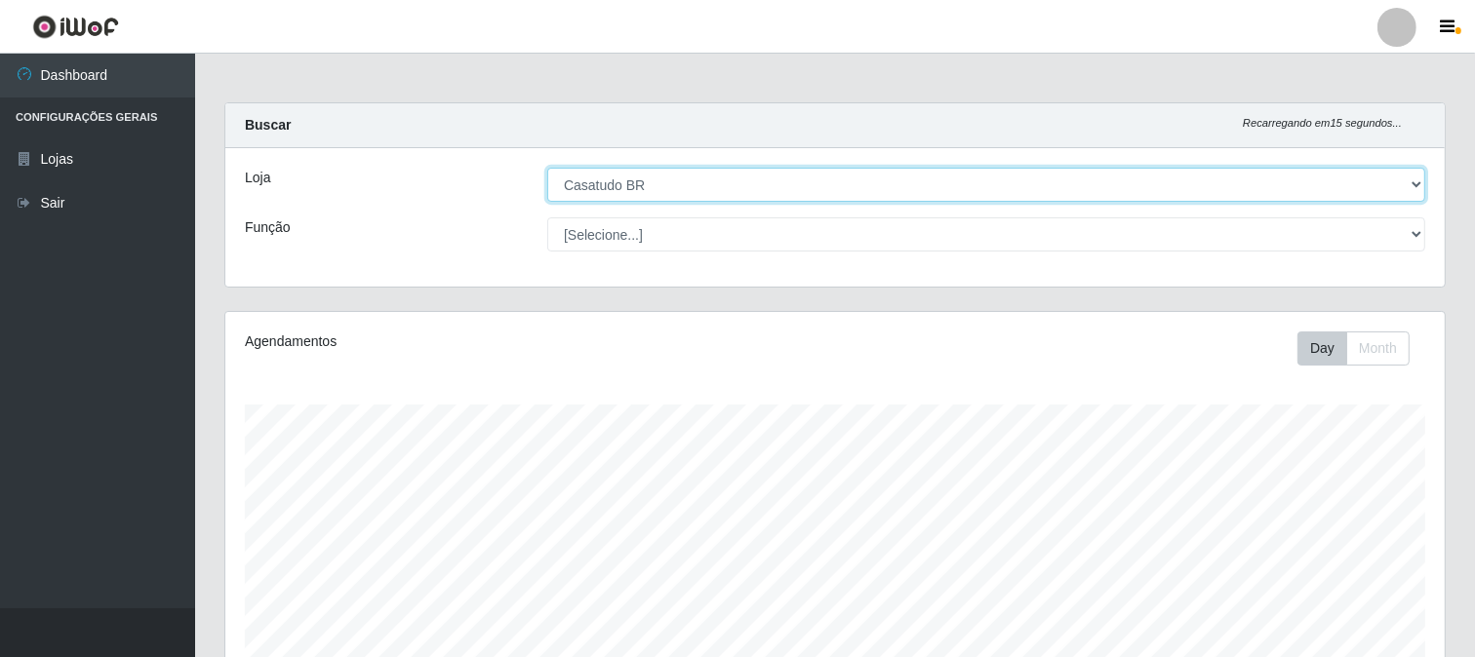
scroll to position [404, 1219]
